Goal: Information Seeking & Learning: Find specific fact

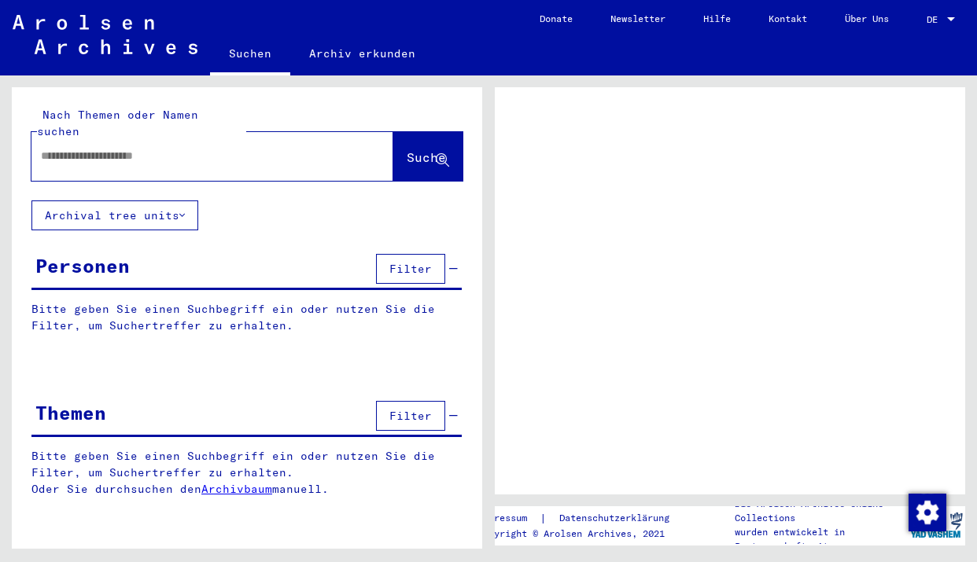
click at [191, 151] on div at bounding box center [193, 155] width 324 height 35
click at [149, 148] on input "text" at bounding box center [198, 156] width 315 height 17
click at [128, 148] on input "text" at bounding box center [198, 156] width 315 height 17
type input "*"
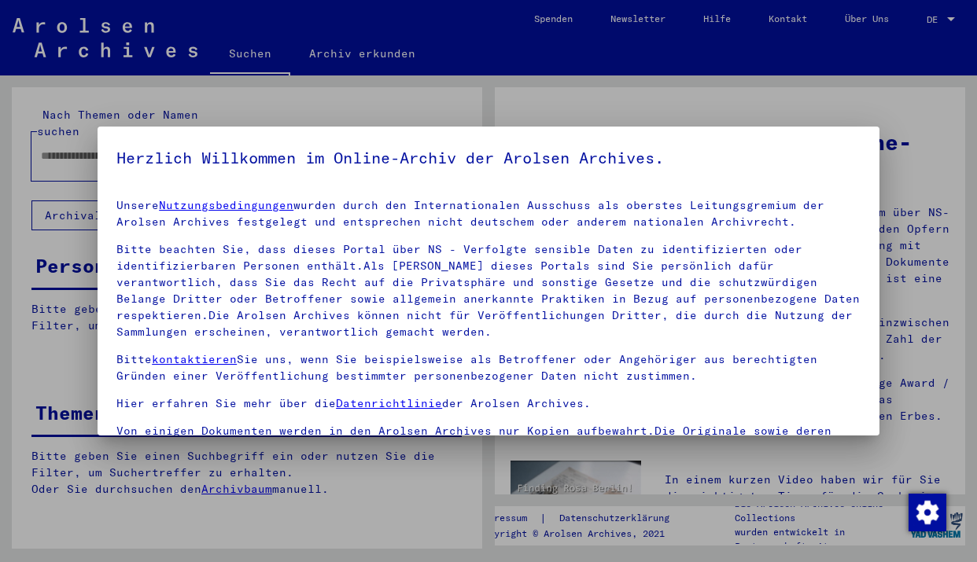
scroll to position [64, 0]
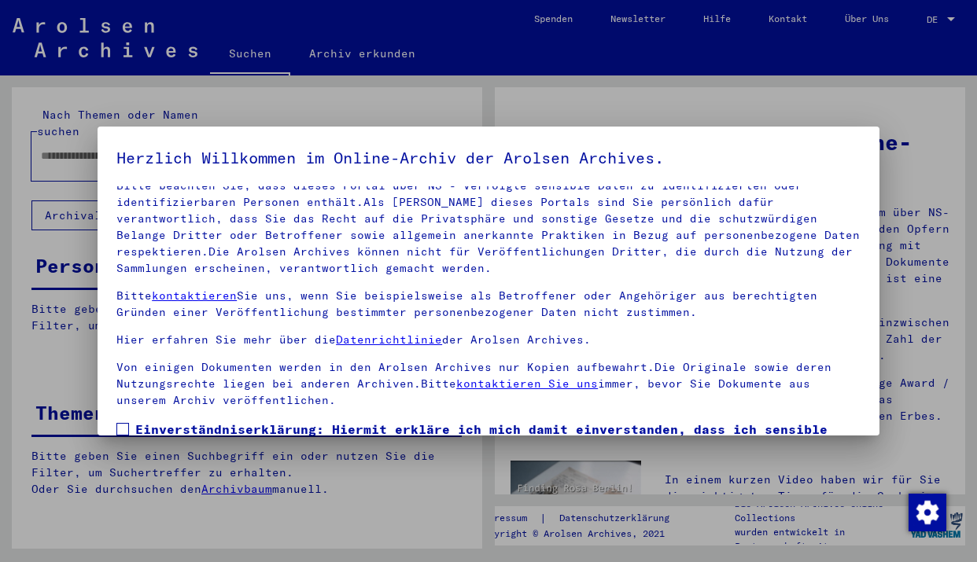
click at [121, 427] on span at bounding box center [122, 429] width 13 height 13
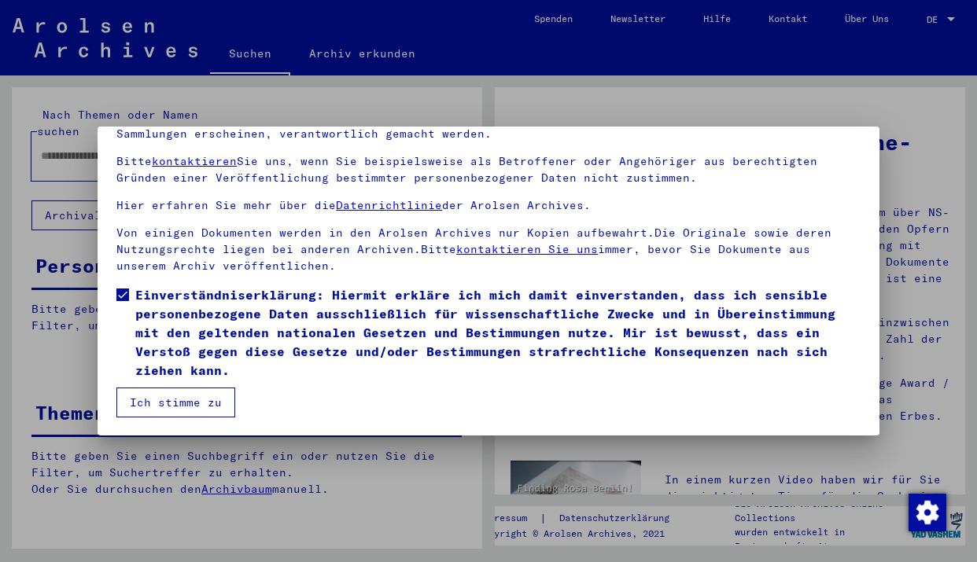
click at [157, 405] on button "Ich stimme zu" at bounding box center [175, 403] width 119 height 30
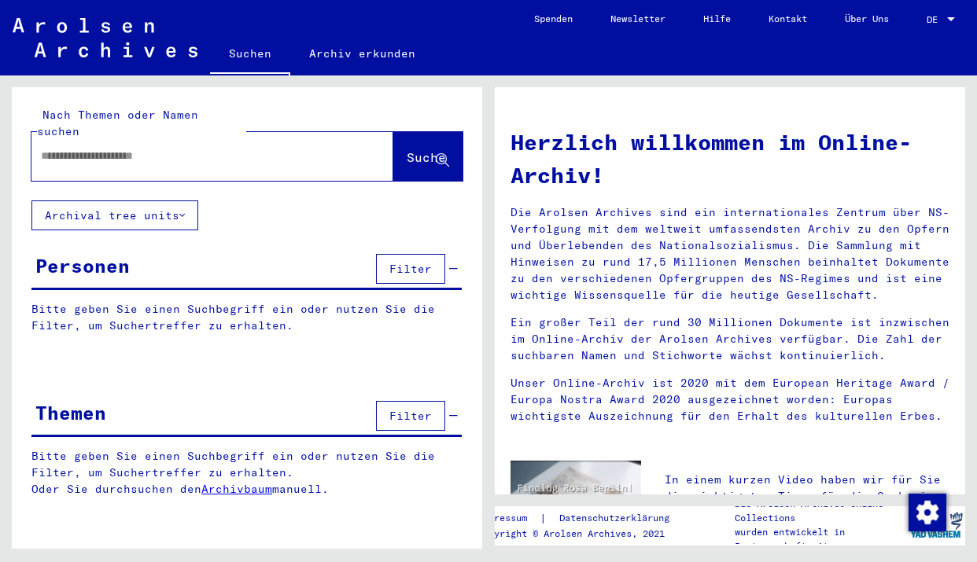
click at [135, 158] on div at bounding box center [212, 156] width 362 height 49
click at [136, 148] on input "text" at bounding box center [193, 156] width 305 height 17
type input "**********"
click at [410, 149] on span "Suche" at bounding box center [426, 157] width 39 height 16
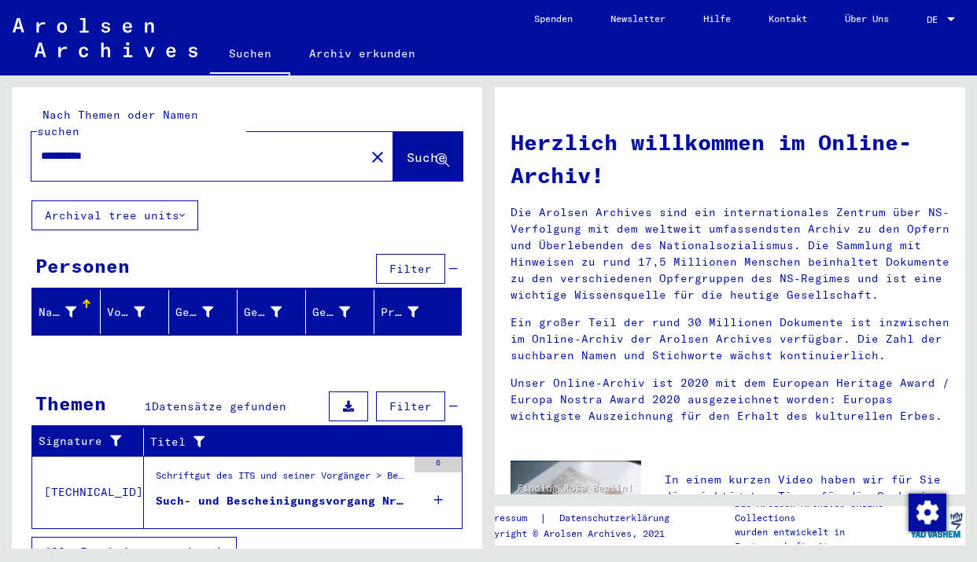
scroll to position [9, 0]
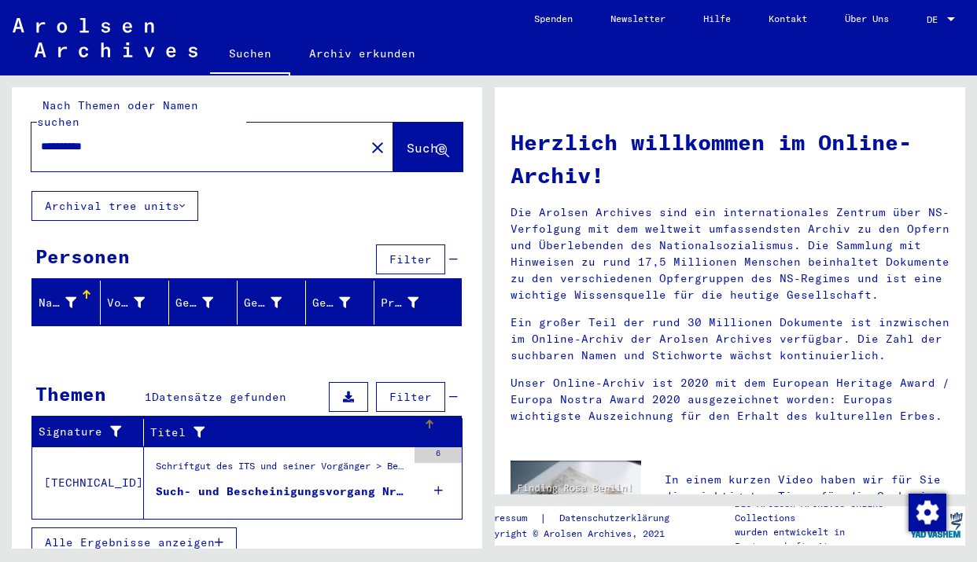
click at [281, 425] on div "Titel" at bounding box center [296, 432] width 293 height 25
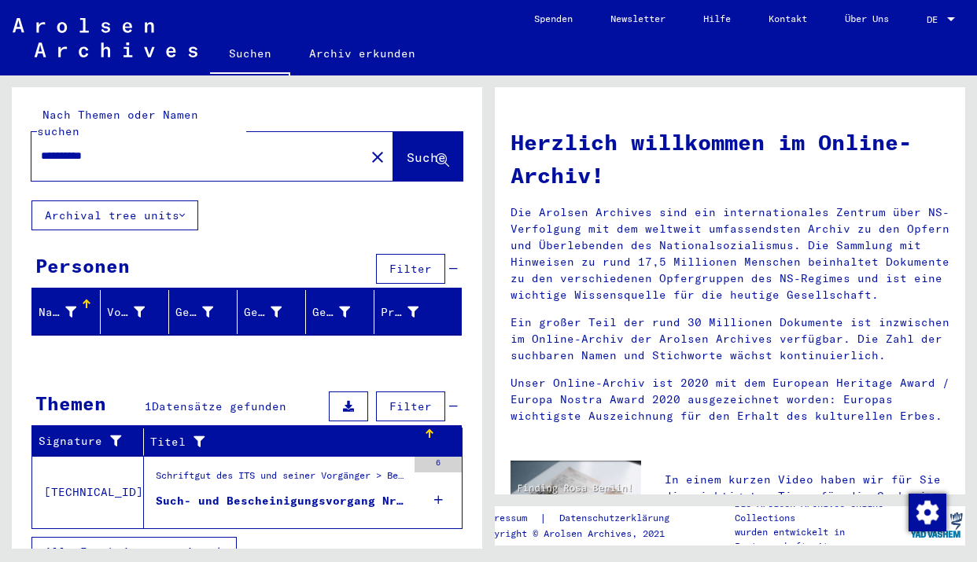
click at [288, 469] on div "Schriftgut des ITS und seiner Vorgänger > Bearbeitung von Anfragen > Fallbezoge…" at bounding box center [281, 480] width 251 height 22
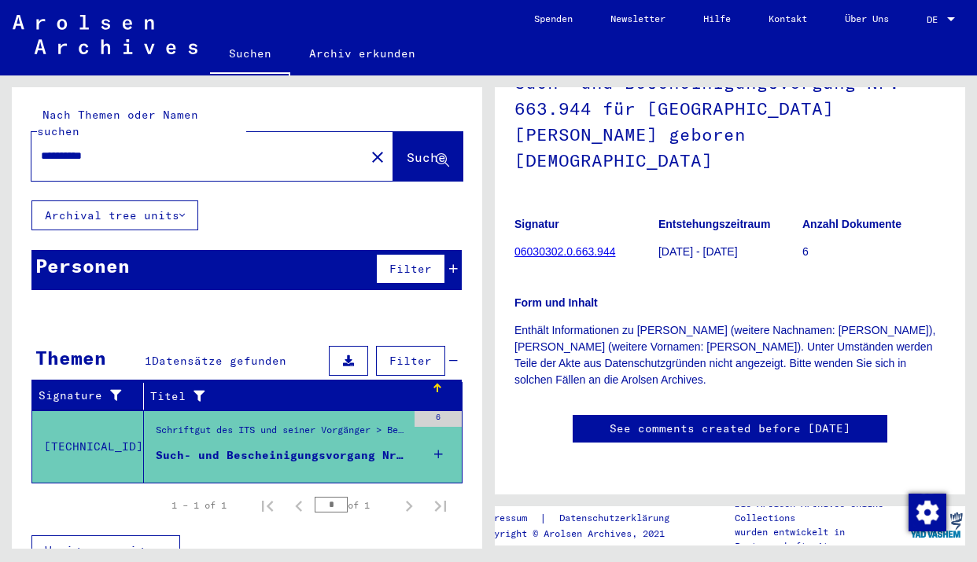
click at [577, 245] on link "06030302.0.663.944" at bounding box center [564, 251] width 101 height 13
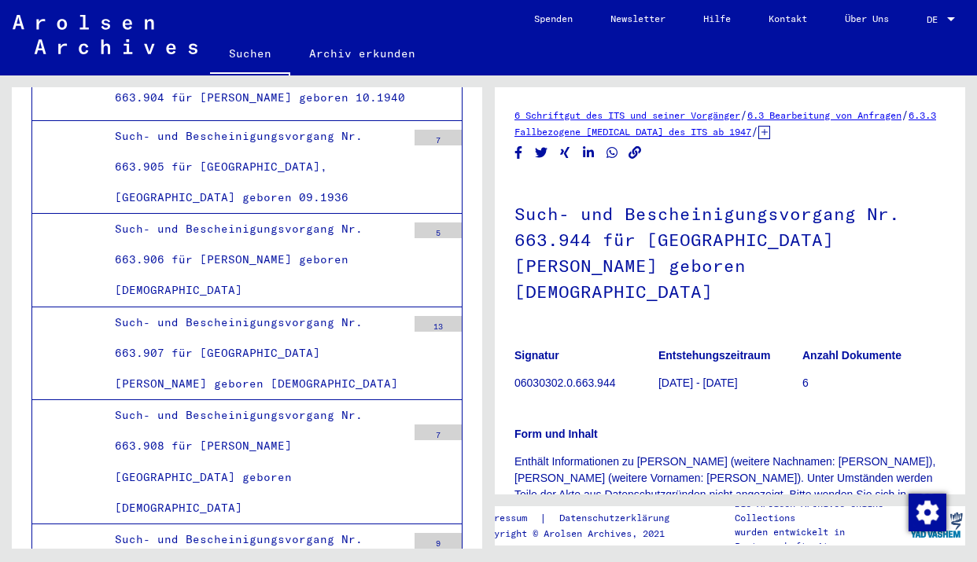
click at [770, 130] on icon at bounding box center [764, 132] width 12 height 13
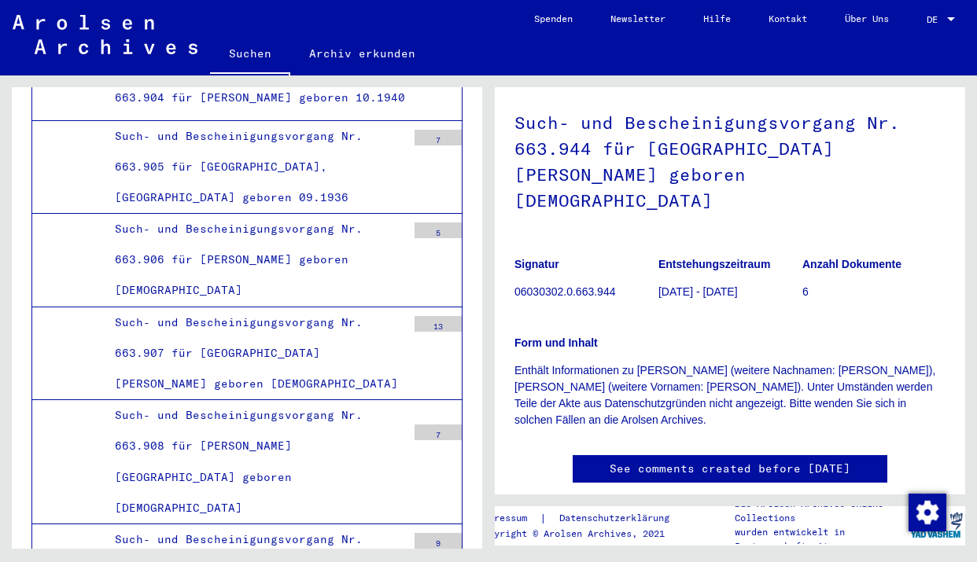
scroll to position [147, 0]
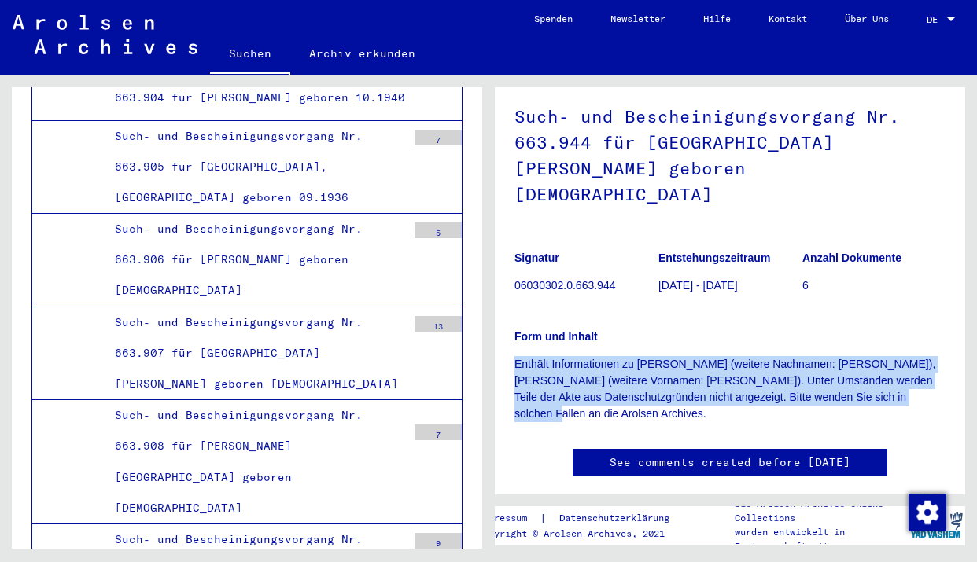
drag, startPoint x: 514, startPoint y: 338, endPoint x: 923, endPoint y: 369, distance: 410.8
click at [923, 369] on p "Enthält Informationen zu [PERSON_NAME] (weitere Nachnamen: [PERSON_NAME]), [PER…" at bounding box center [729, 389] width 431 height 66
copy p "Enthält Informationen zu [PERSON_NAME] (weitere Nachnamen: [PERSON_NAME]), [PER…"
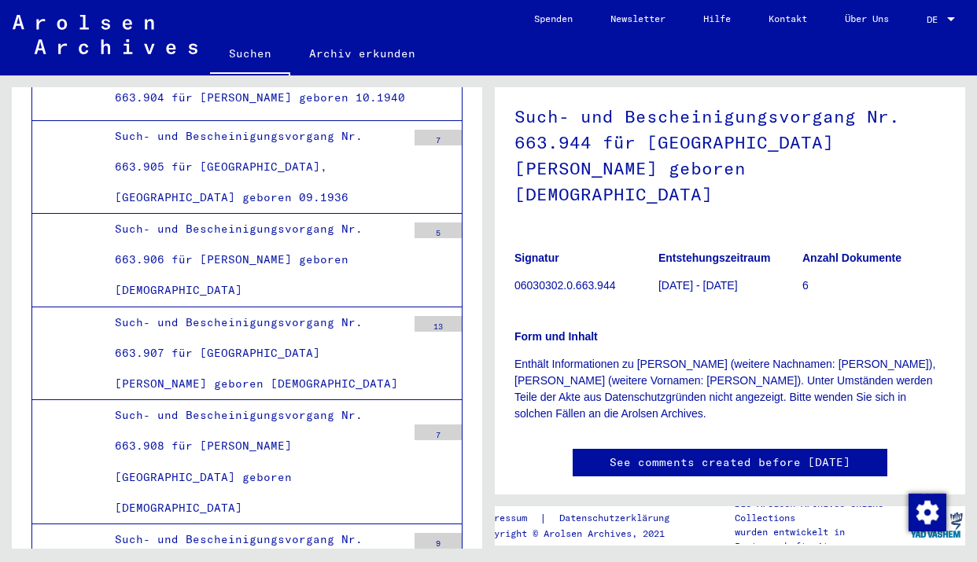
click at [703, 310] on div "Form und Inhalt Enthält Informationen zu [PERSON_NAME] (weitere Nachnamen: [PER…" at bounding box center [729, 366] width 431 height 112
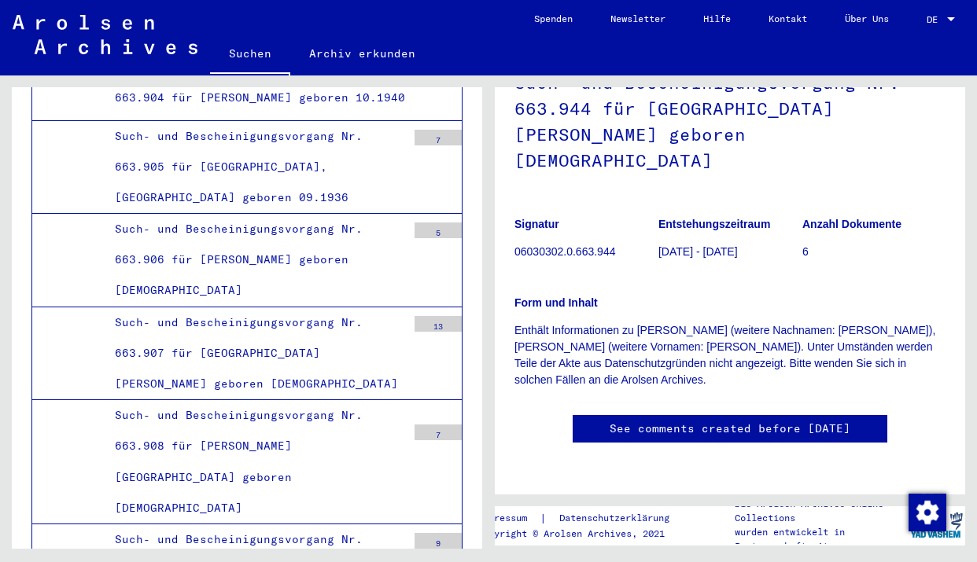
scroll to position [0, 0]
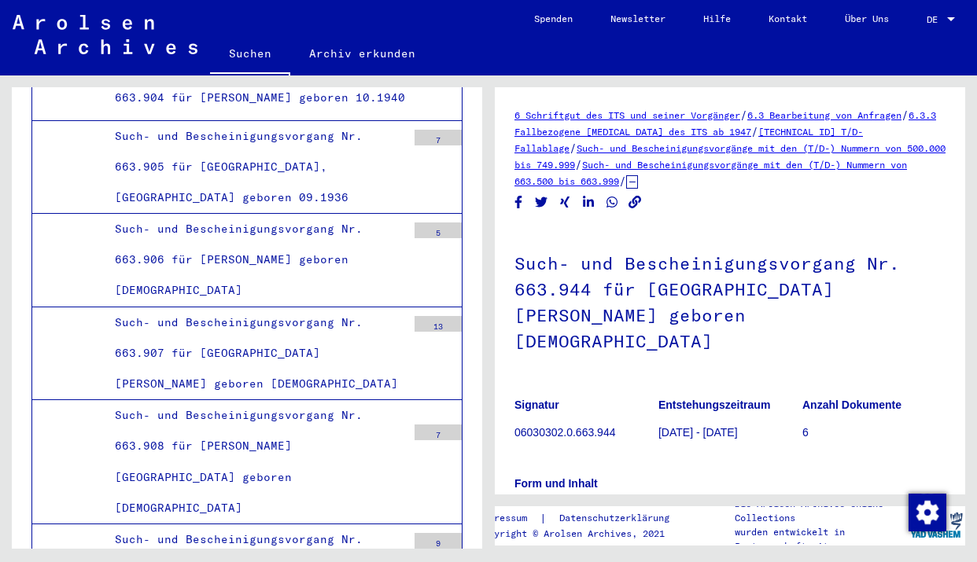
click at [606, 182] on link "Such- und Bescheinigungsvorgänge mit den (T/D-) Nummern von 663.500 bis 663.999" at bounding box center [710, 173] width 392 height 28
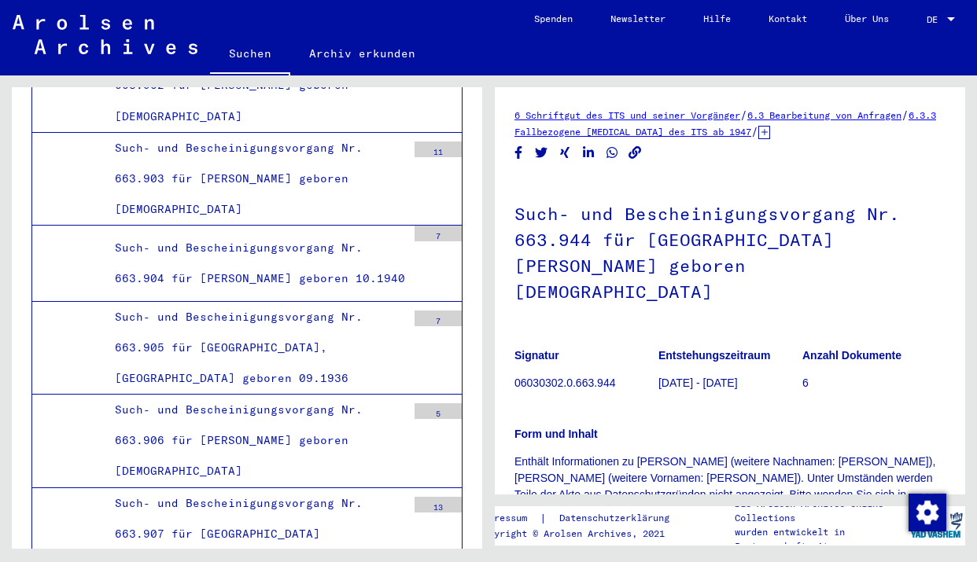
click at [770, 134] on icon at bounding box center [764, 132] width 12 height 13
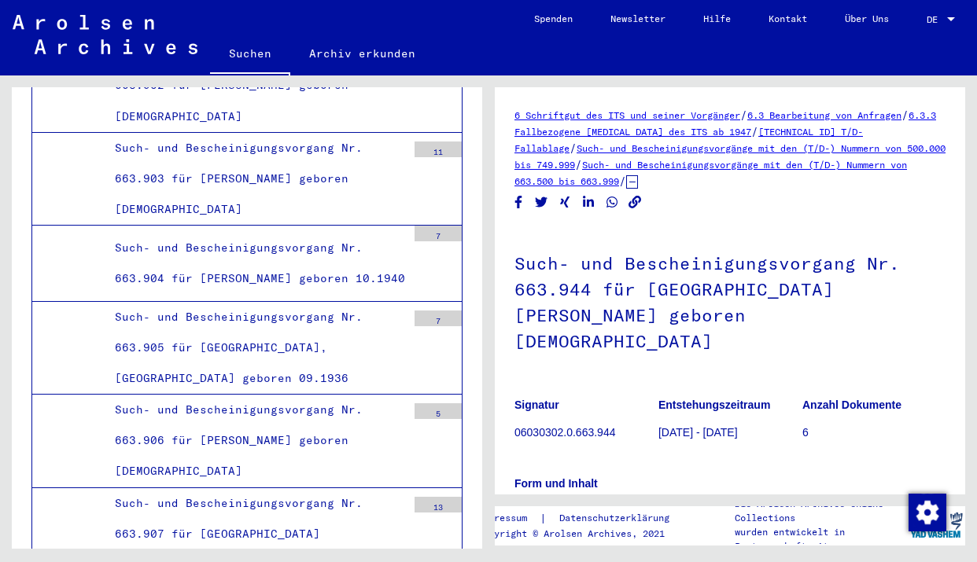
click at [757, 149] on link "Such- und Bescheinigungsvorgänge mit den (T/D-) Nummern von 500.000 bis 749.999" at bounding box center [729, 156] width 431 height 28
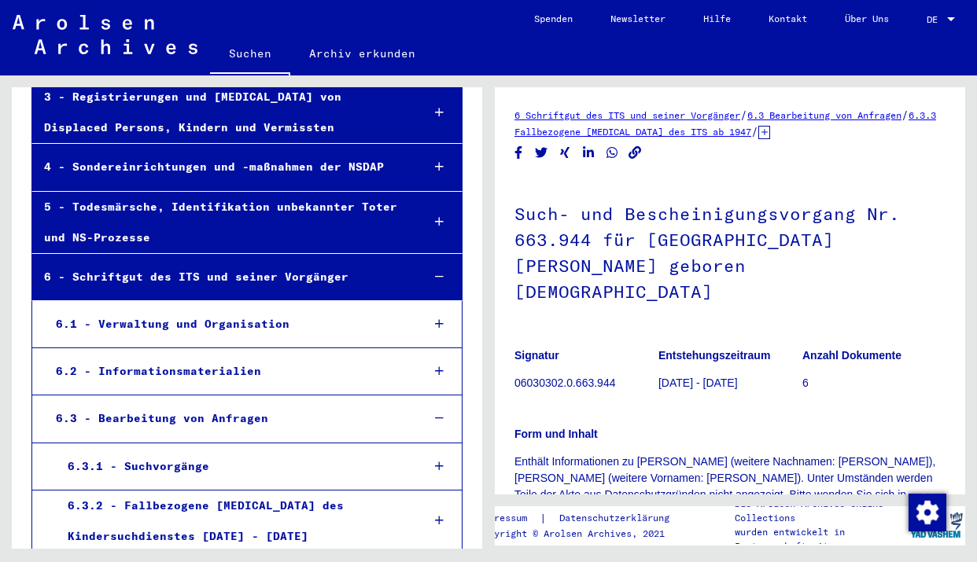
click at [447, 265] on div at bounding box center [439, 277] width 45 height 46
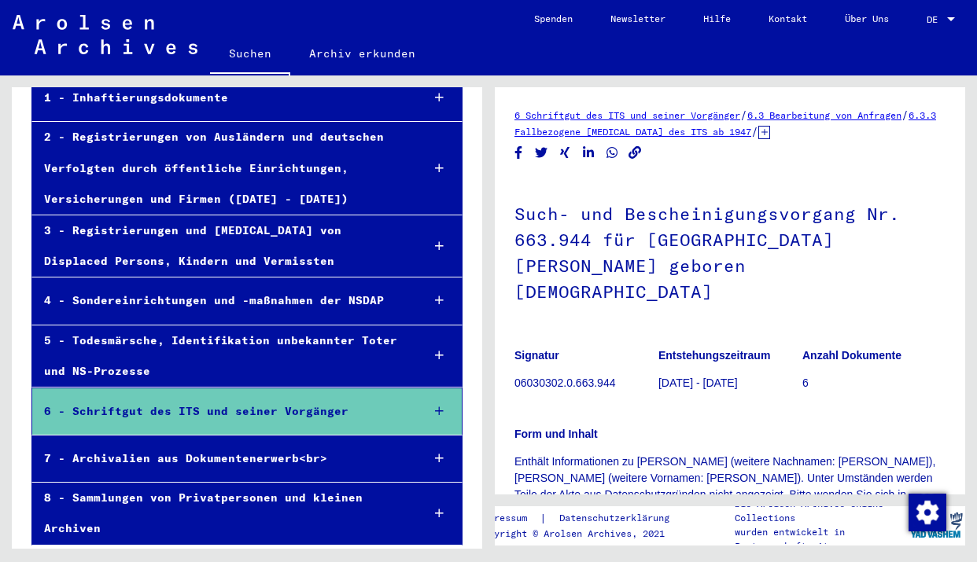
click at [433, 100] on div at bounding box center [439, 98] width 45 height 46
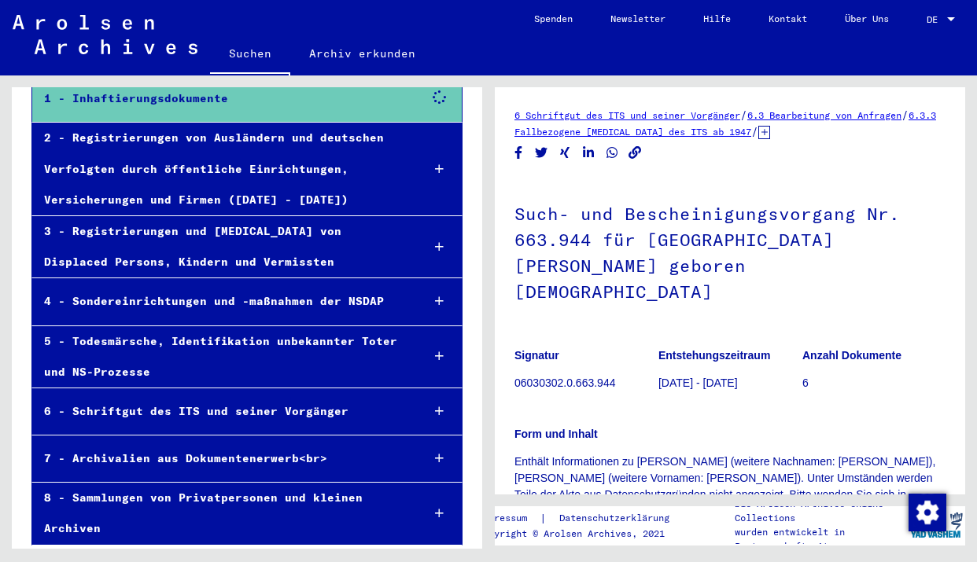
scroll to position [164, 0]
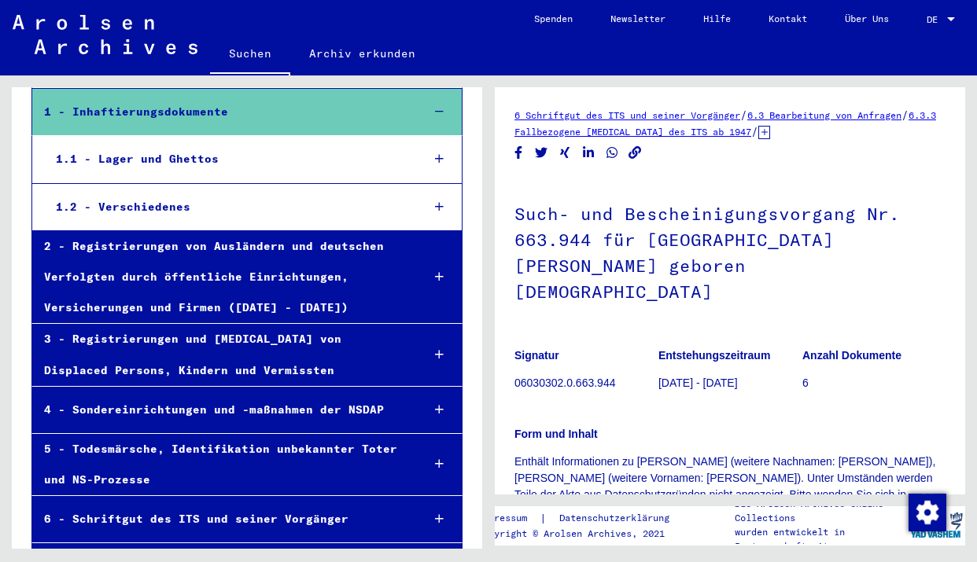
click at [445, 101] on div at bounding box center [439, 112] width 45 height 46
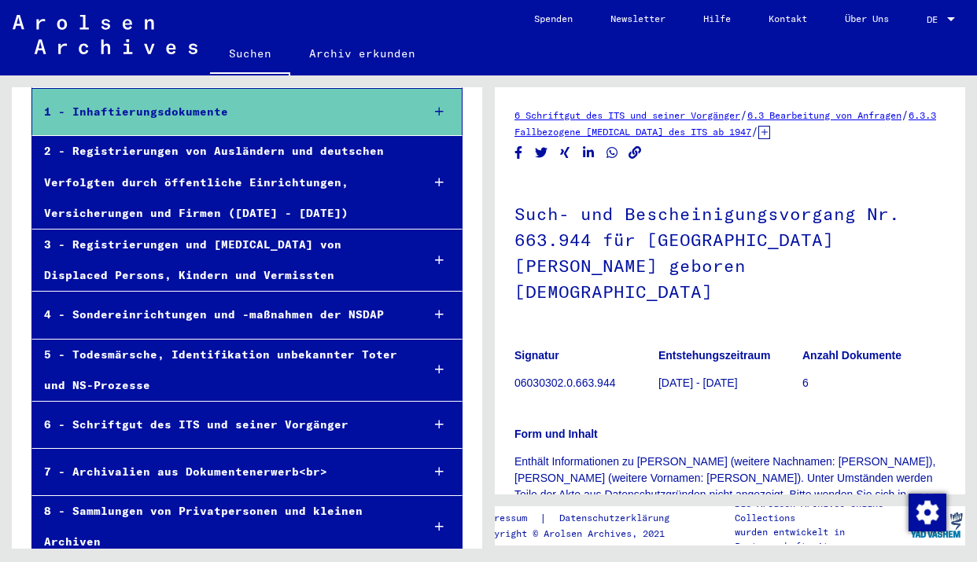
click at [770, 132] on icon at bounding box center [764, 132] width 12 height 13
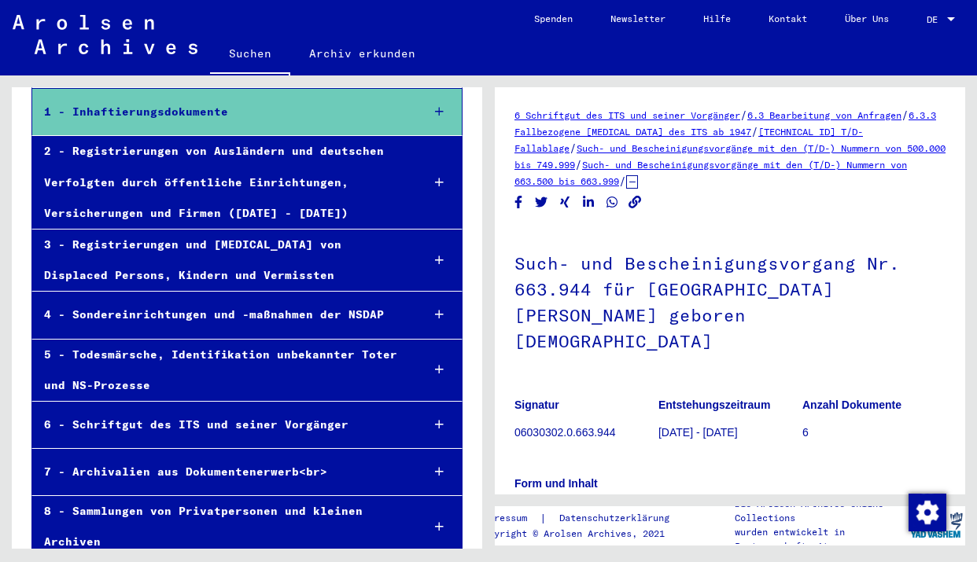
click at [808, 137] on link "[TECHNICAL_ID] T/D-Fallablage" at bounding box center [688, 140] width 348 height 28
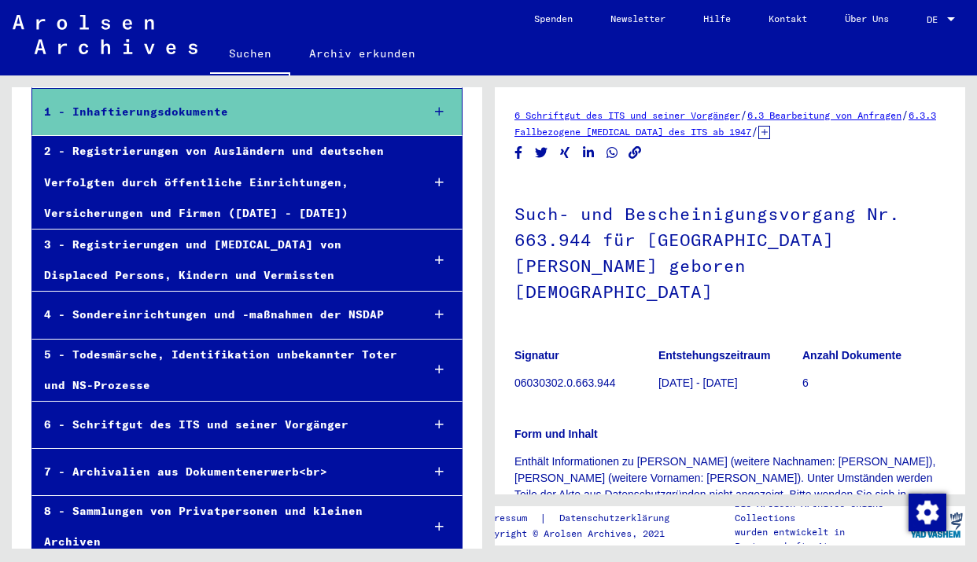
click at [770, 132] on icon at bounding box center [764, 132] width 12 height 13
click at [244, 51] on link "Suchen" at bounding box center [250, 55] width 80 height 41
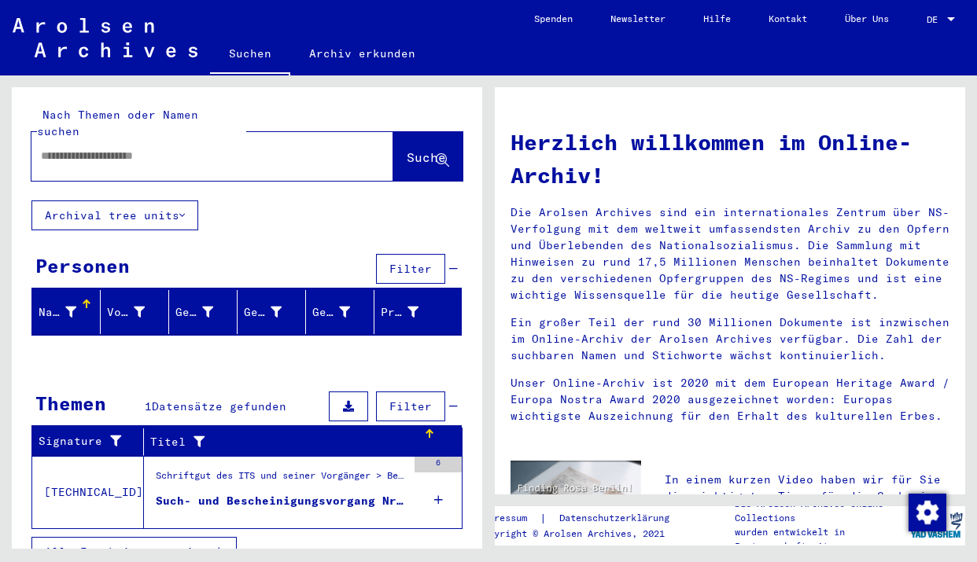
click at [221, 148] on input "text" at bounding box center [193, 156] width 305 height 17
type input "**********"
click at [407, 149] on span "Suche" at bounding box center [426, 157] width 39 height 16
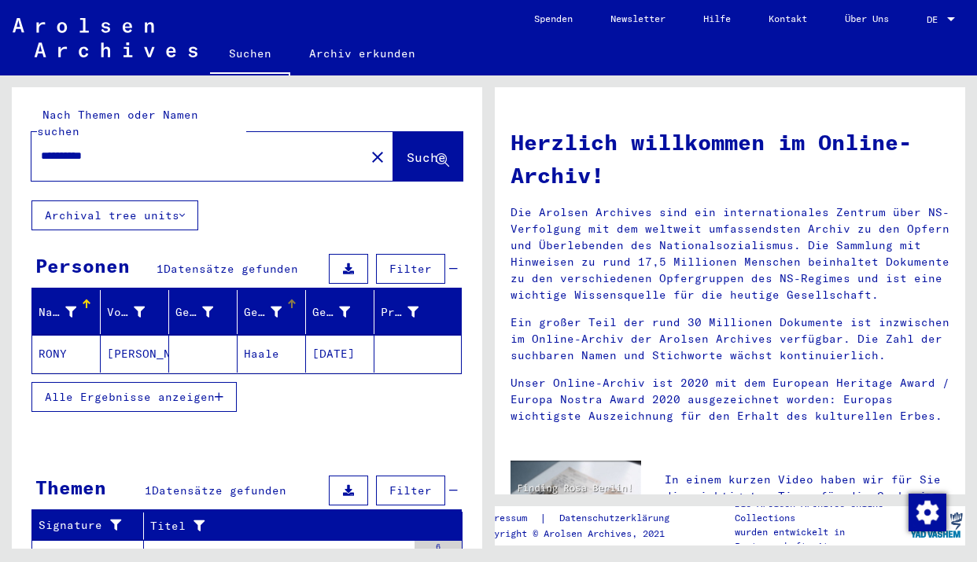
scroll to position [94, 0]
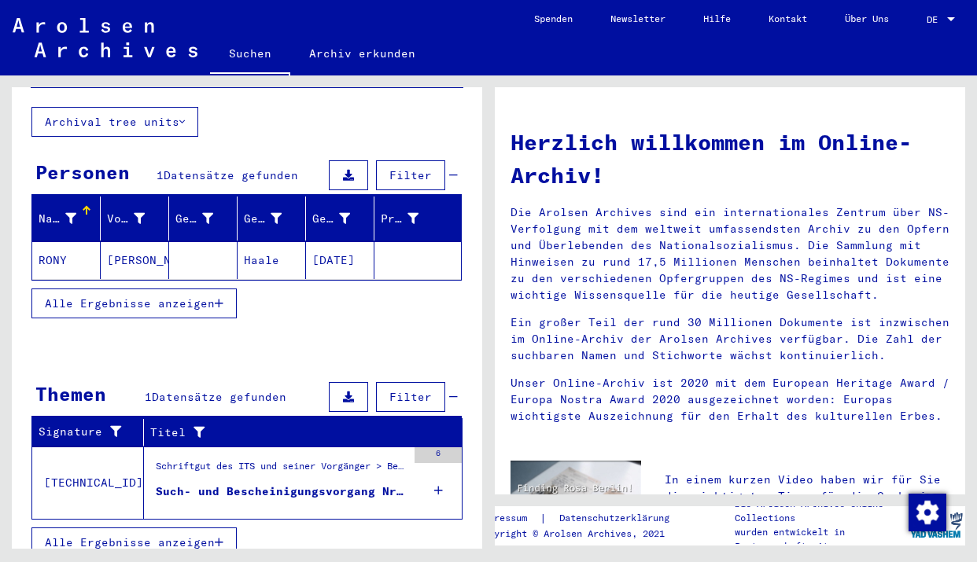
click at [434, 476] on icon at bounding box center [438, 490] width 9 height 55
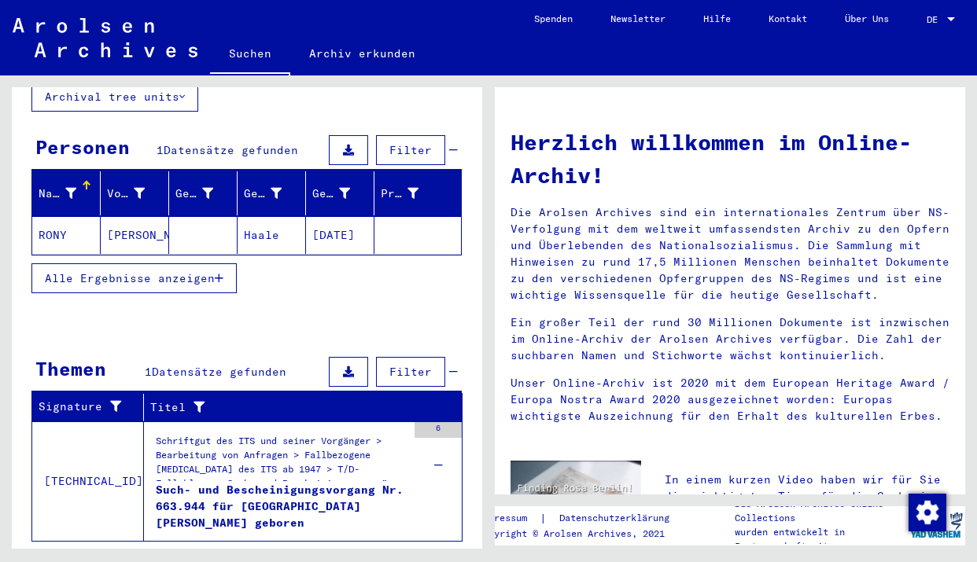
scroll to position [126, 0]
